Goal: Check status: Check status

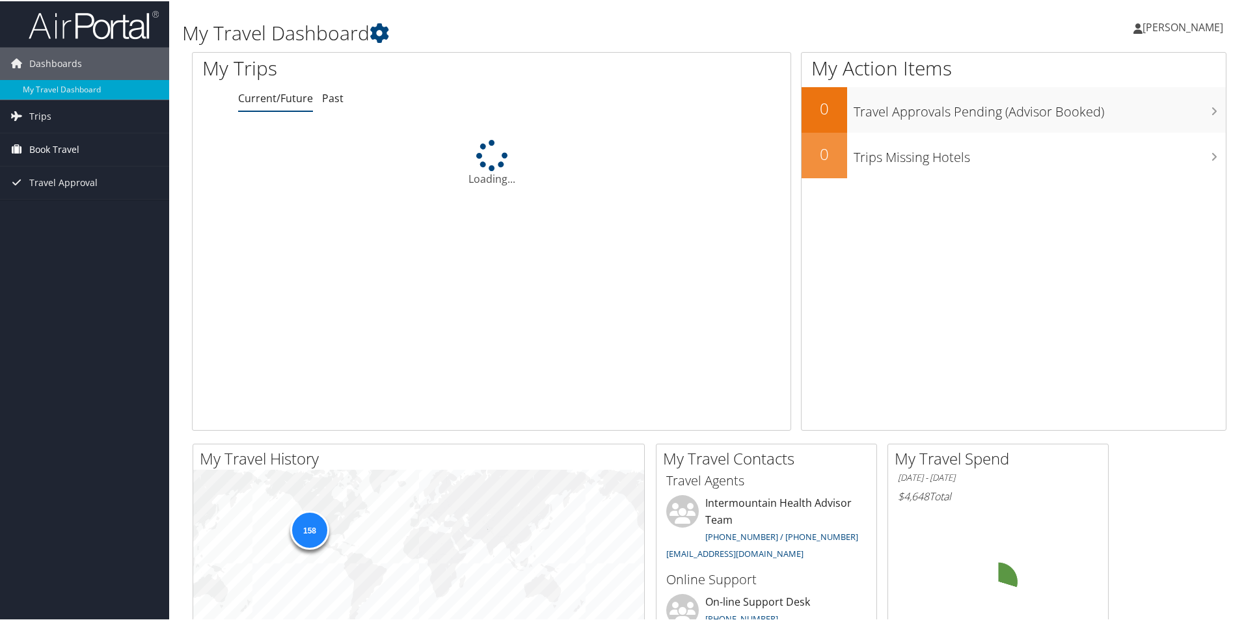
click at [74, 150] on span "Book Travel" at bounding box center [54, 148] width 50 height 33
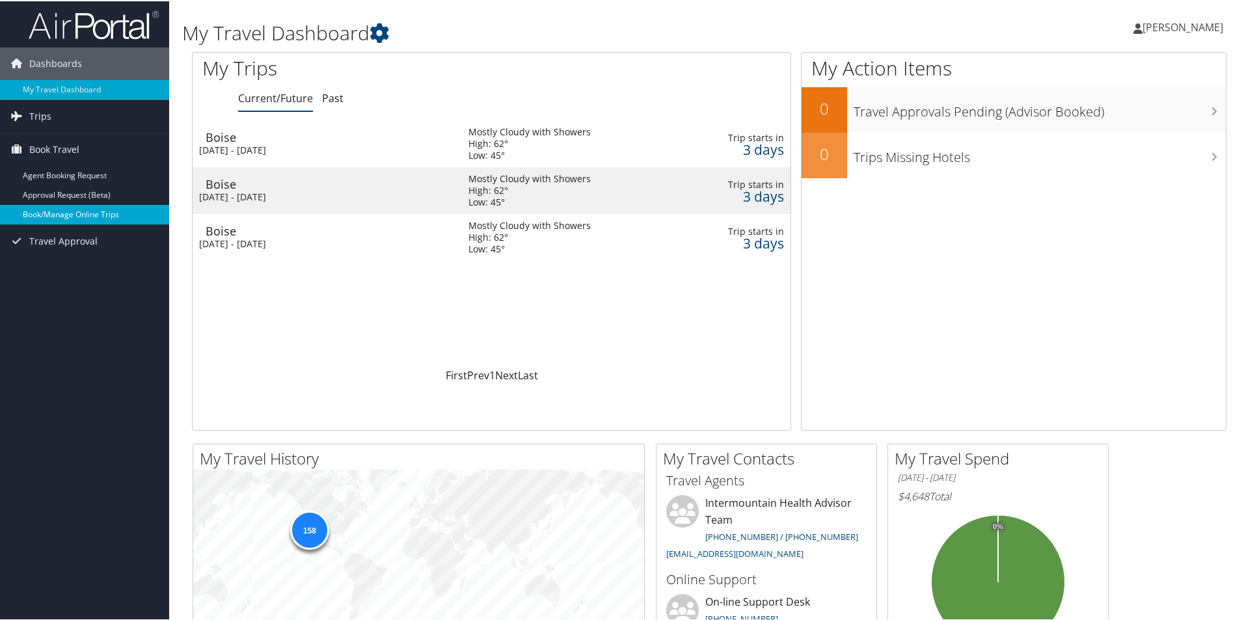
click at [55, 213] on link "Book/Manage Online Trips" at bounding box center [84, 214] width 169 height 20
click at [283, 204] on td "Boise Thu 16 Oct 2025 - Sun 19 Oct 2025" at bounding box center [324, 189] width 263 height 47
